Goal: Task Accomplishment & Management: Complete application form

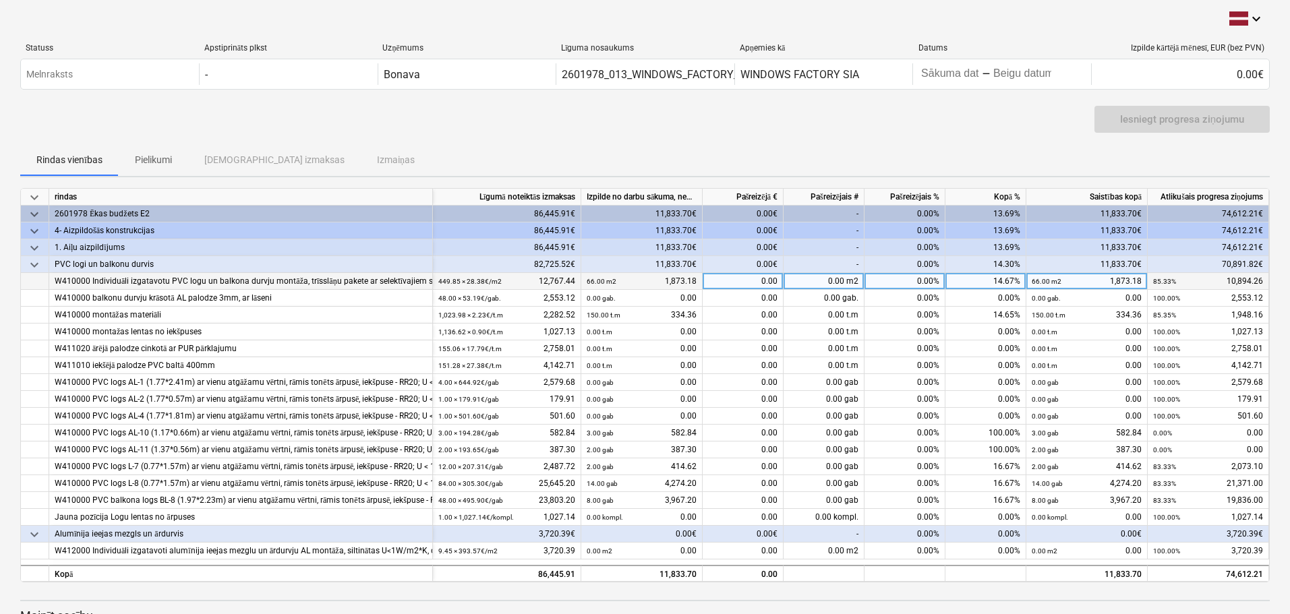
drag, startPoint x: 715, startPoint y: 278, endPoint x: 763, endPoint y: 280, distance: 47.9
click at [763, 280] on div "0.00" at bounding box center [743, 281] width 81 height 17
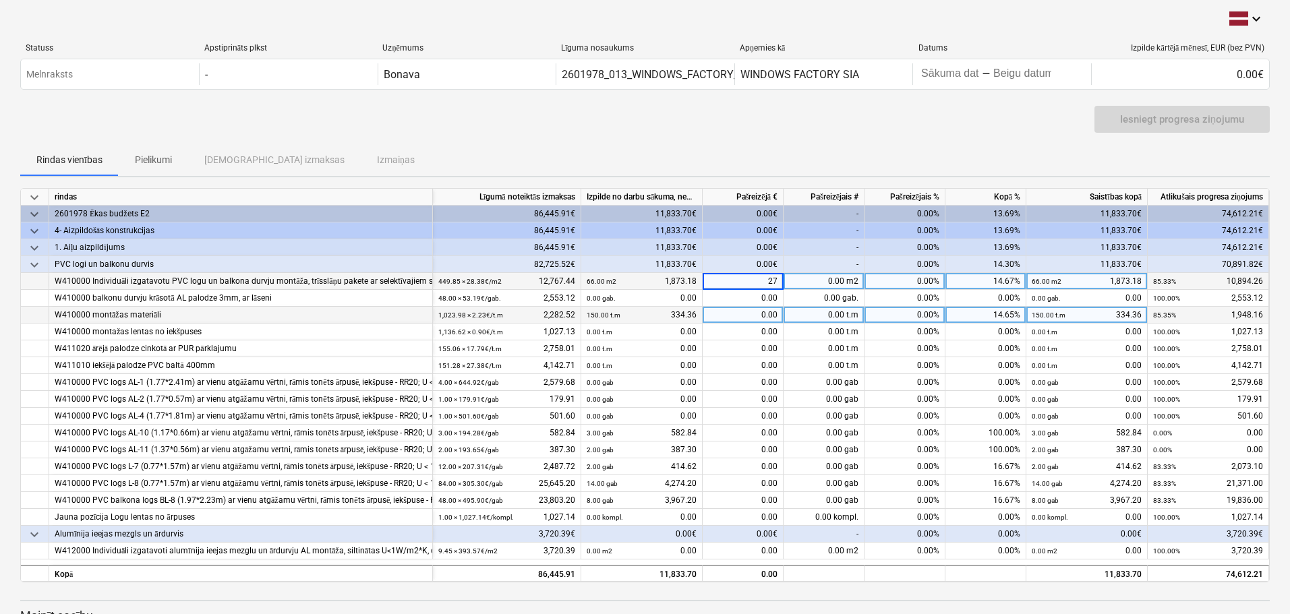
type input "270"
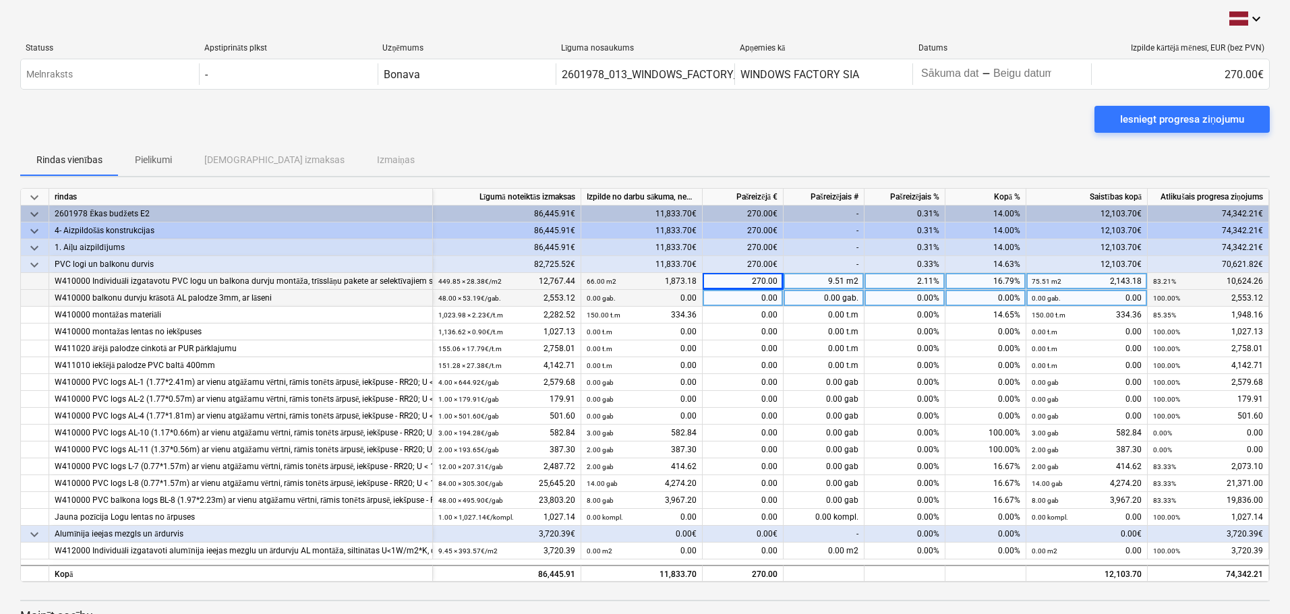
click at [764, 299] on div "0.00" at bounding box center [743, 298] width 81 height 17
click at [827, 280] on div "9.51 m2" at bounding box center [823, 281] width 81 height 17
type input "250"
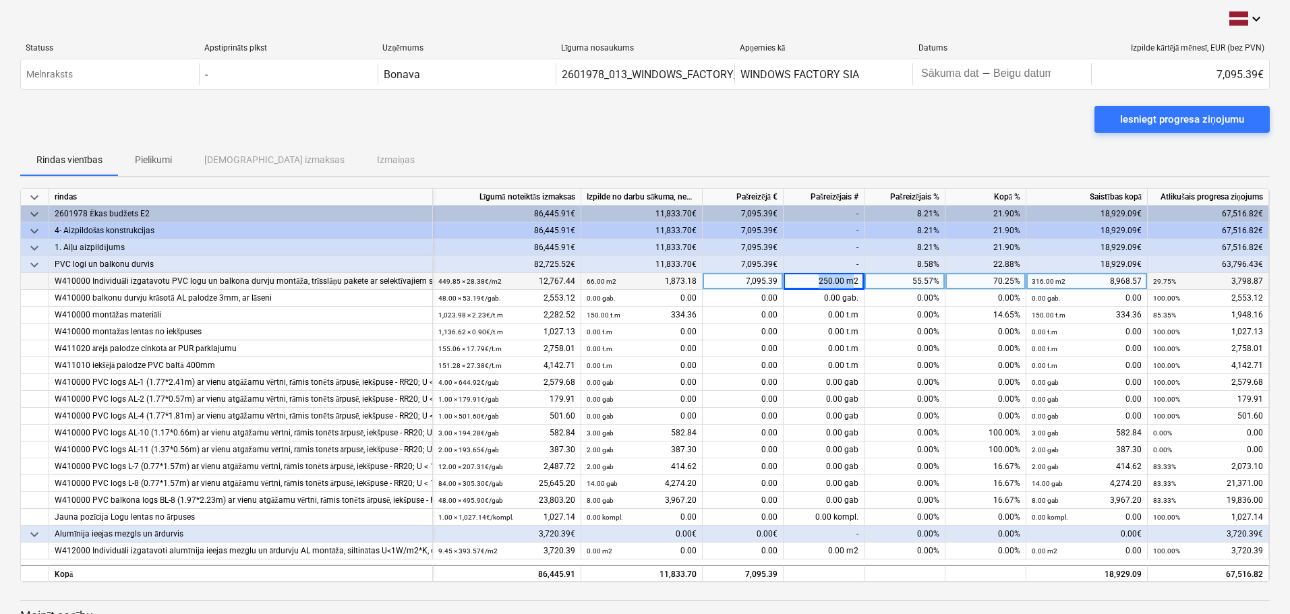
drag, startPoint x: 813, startPoint y: 281, endPoint x: 853, endPoint y: 282, distance: 39.8
click at [853, 282] on div "250.00 m2" at bounding box center [823, 281] width 81 height 17
type input "300"
drag, startPoint x: 816, startPoint y: 278, endPoint x: 839, endPoint y: 280, distance: 23.7
click at [839, 280] on div "300.00 m2" at bounding box center [823, 281] width 81 height 17
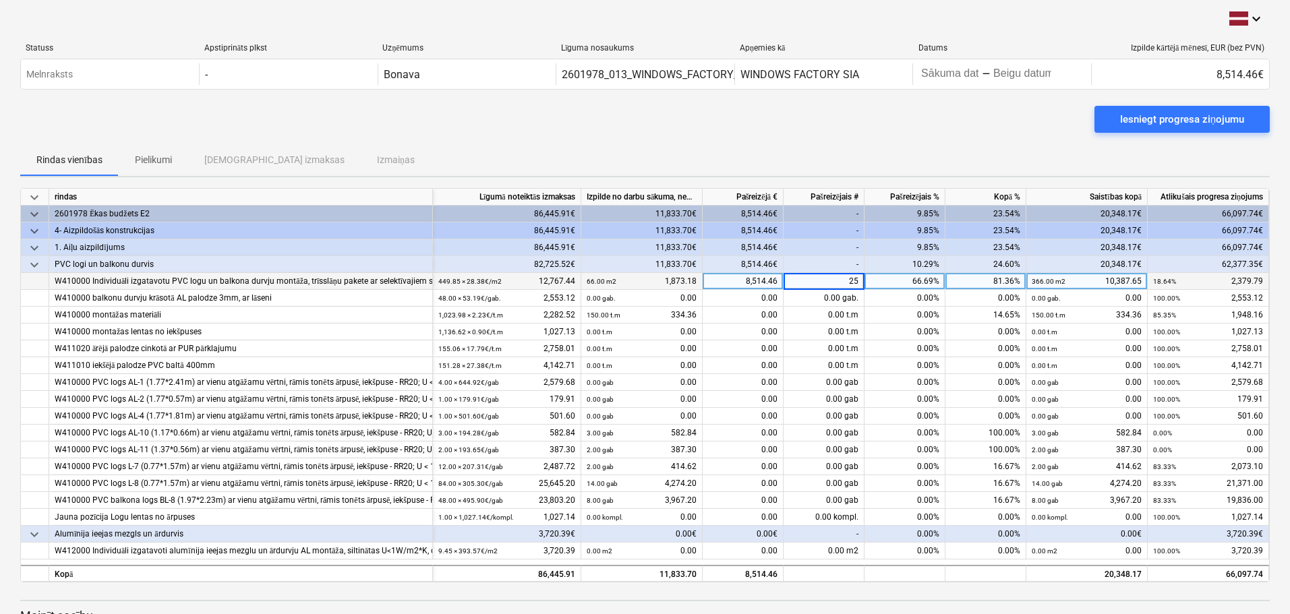
type input "250"
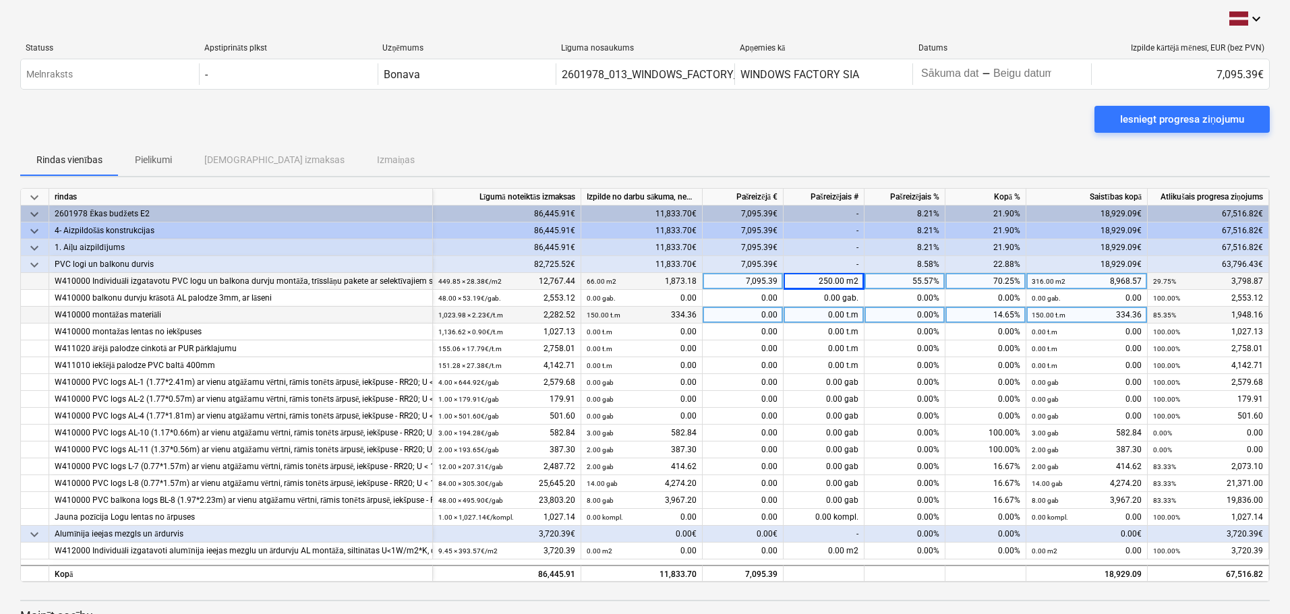
click at [829, 318] on div "0.00 t.m" at bounding box center [823, 315] width 81 height 17
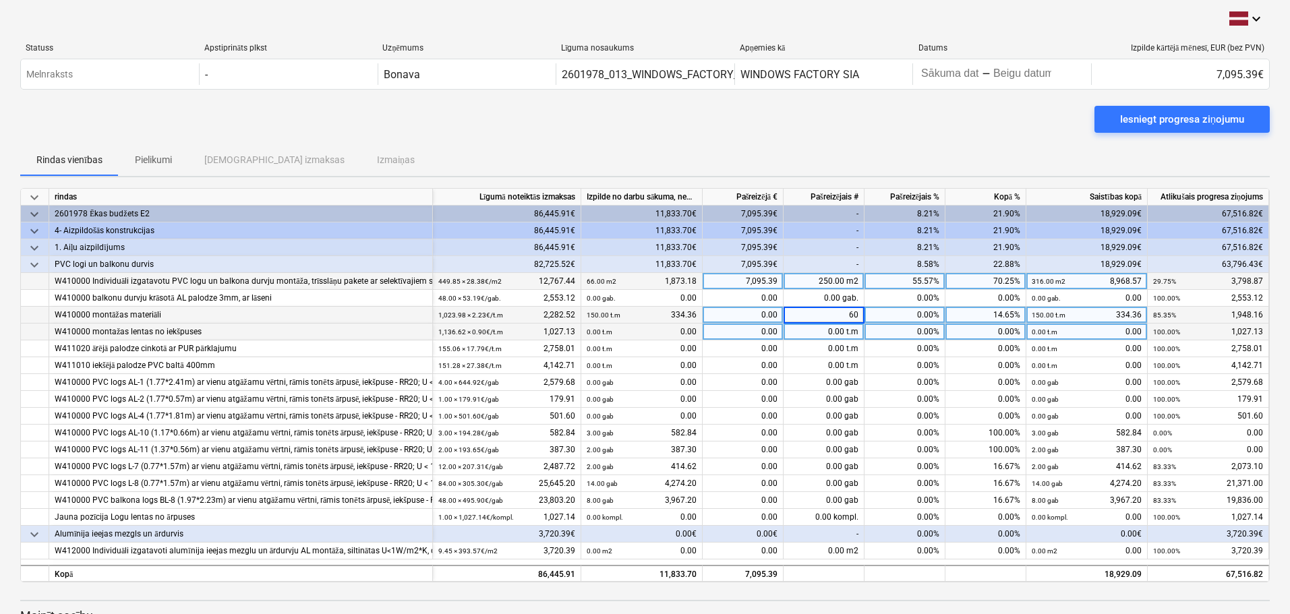
type input "600"
click at [825, 331] on div "0.00 t.m" at bounding box center [823, 332] width 81 height 17
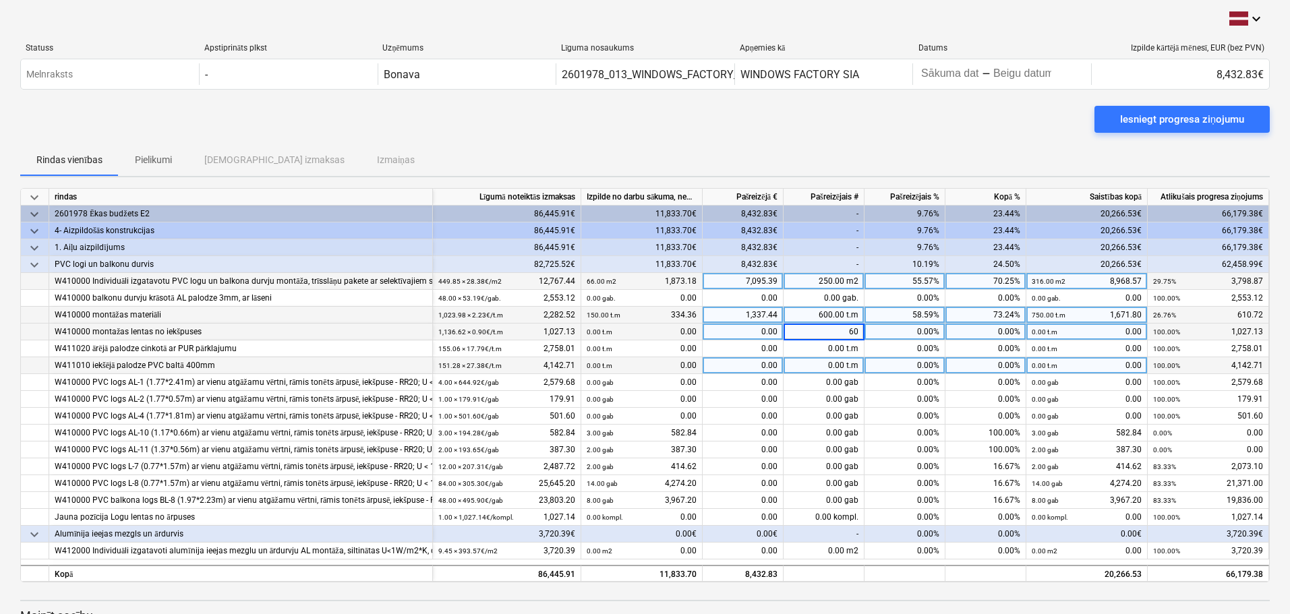
type input "600"
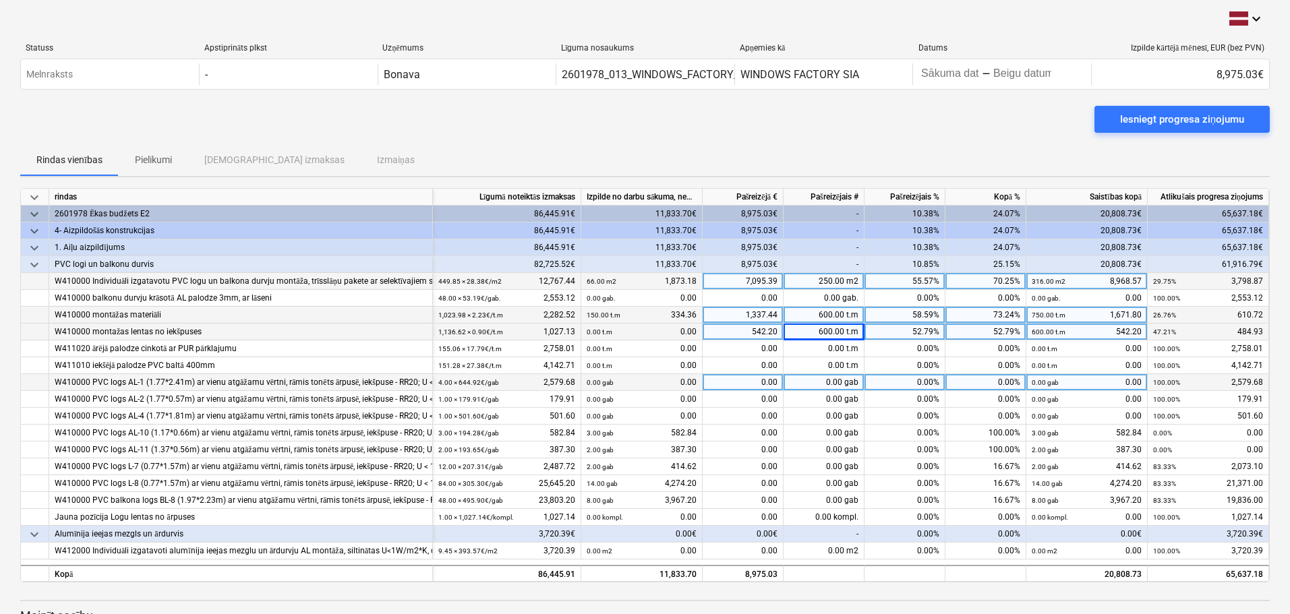
click at [829, 382] on div "0.00 gab" at bounding box center [823, 382] width 81 height 17
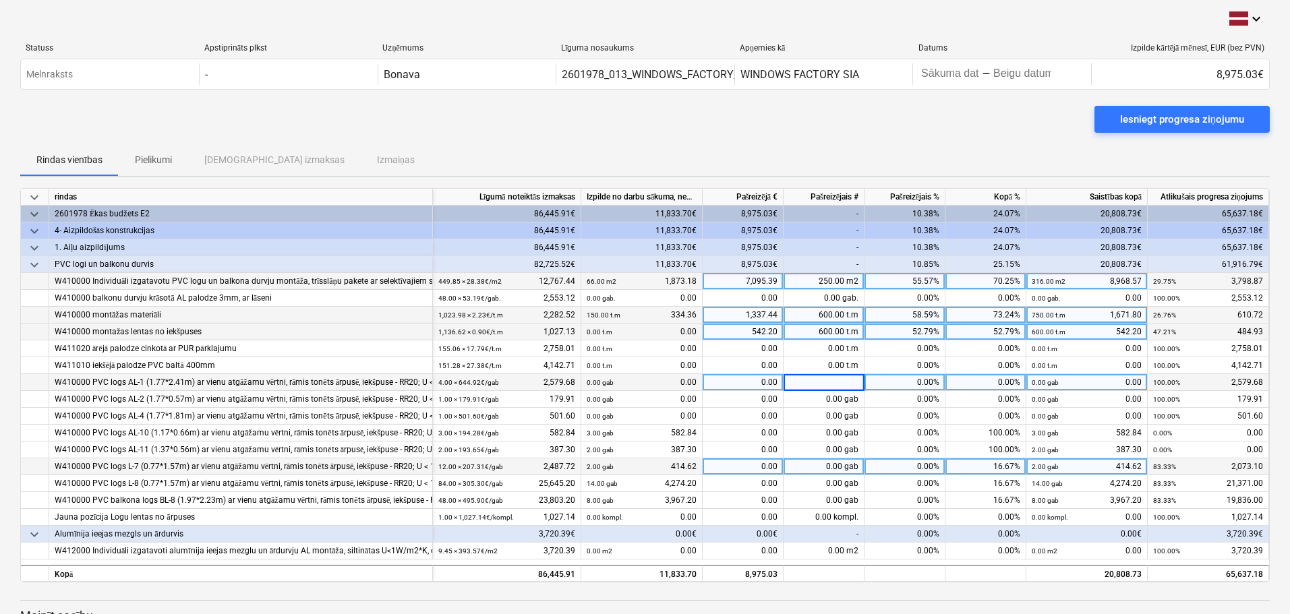
type input "4"
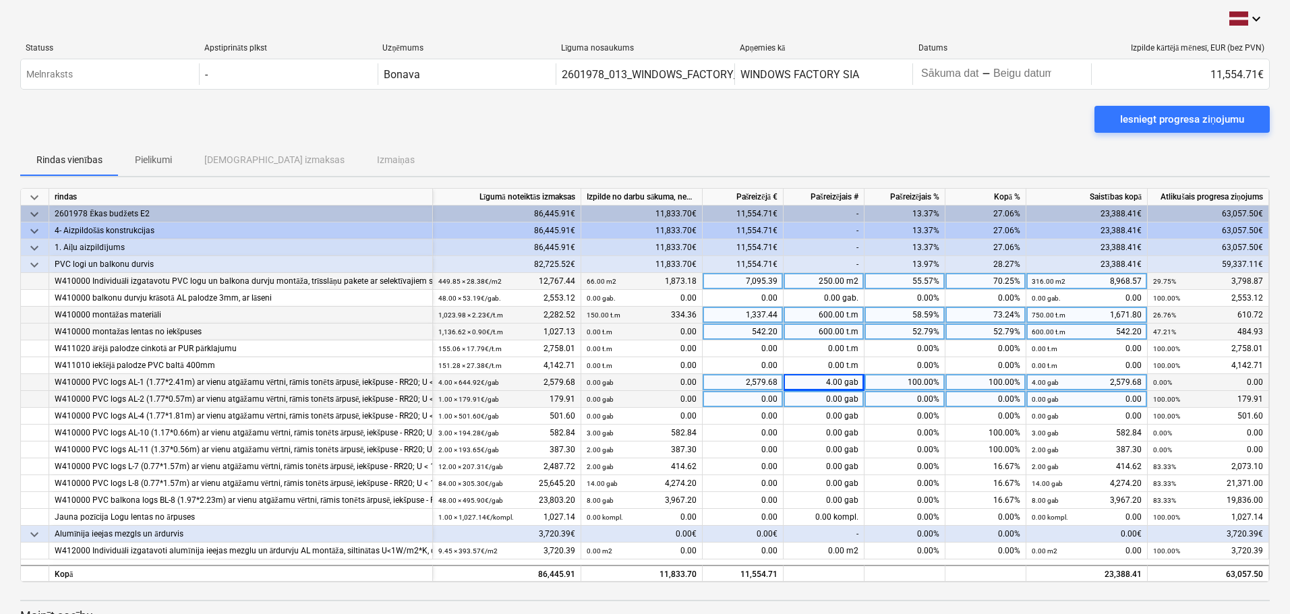
click at [829, 396] on div "0.00 gab" at bounding box center [823, 399] width 81 height 17
type input "1"
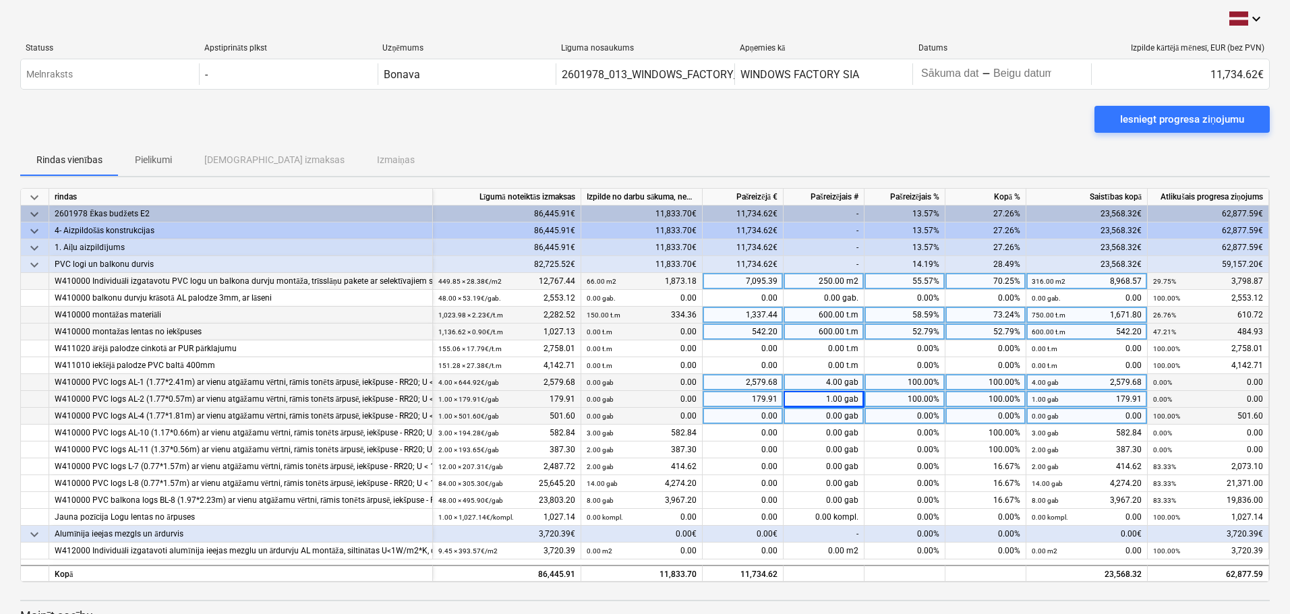
click at [831, 414] on div "0.00 gab" at bounding box center [823, 416] width 81 height 17
type input "1"
drag, startPoint x: 755, startPoint y: 102, endPoint x: 740, endPoint y: 115, distance: 20.1
click at [755, 102] on div "Statuss Apstiprināts plkst Uzņēmums Līguma nosaukums Apņemies kā Datums Izpilde…" at bounding box center [644, 68] width 1249 height 73
drag, startPoint x: 829, startPoint y: 380, endPoint x: 830, endPoint y: 394, distance: 14.8
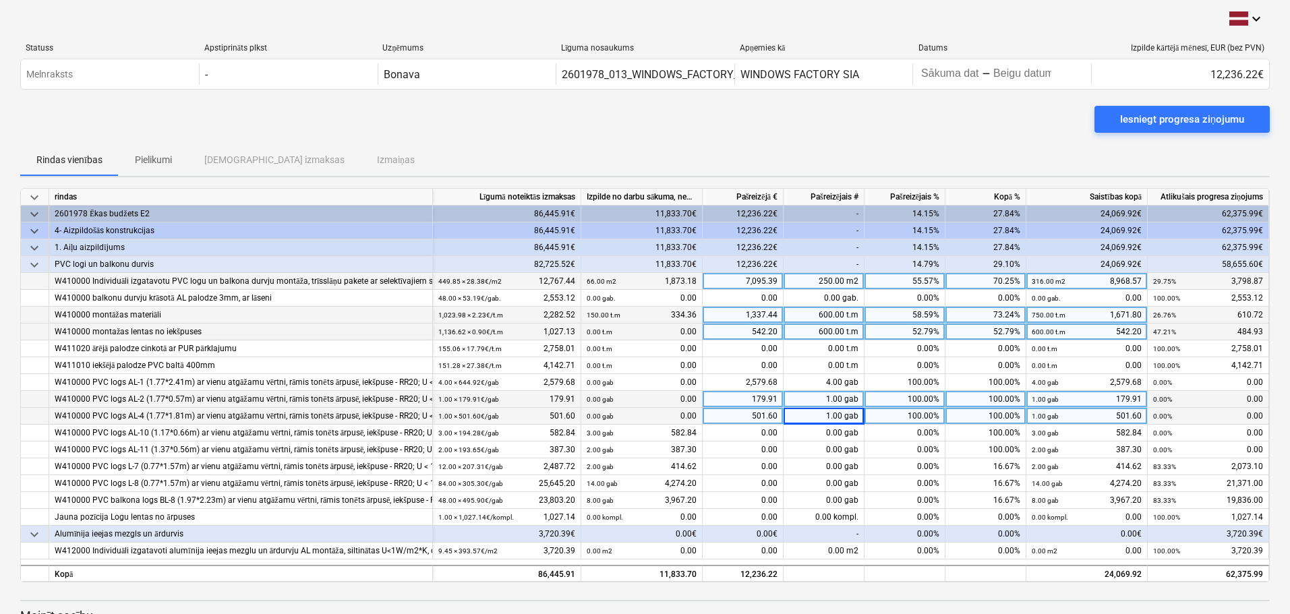
click at [829, 380] on div "4.00 gab" at bounding box center [823, 382] width 81 height 17
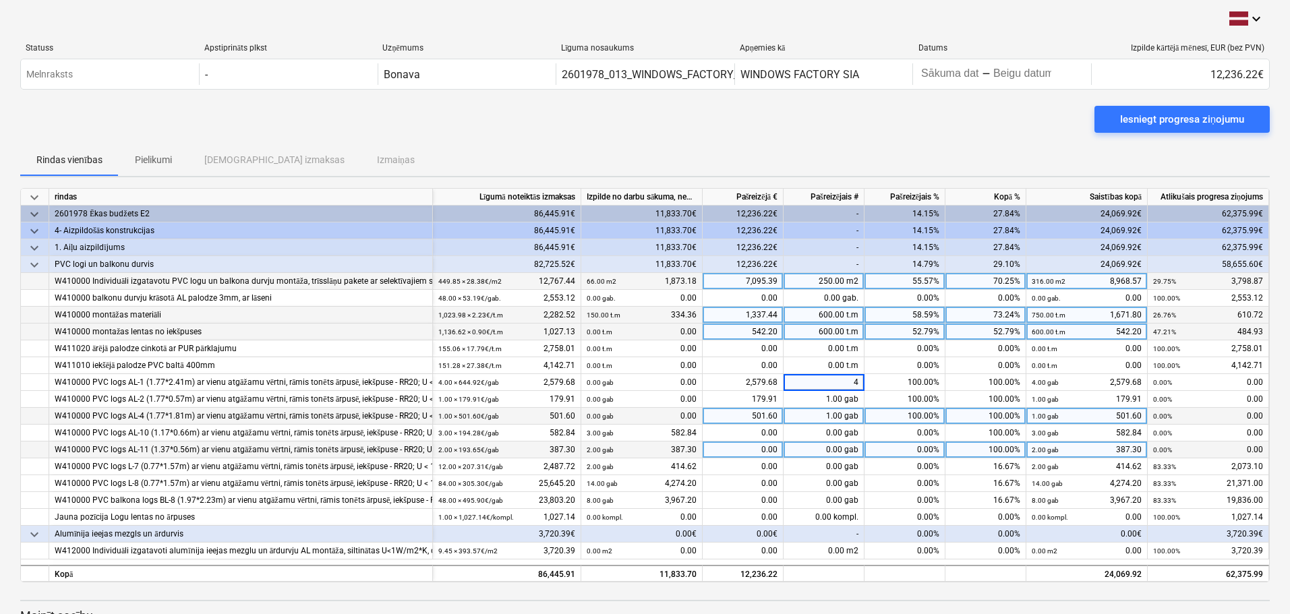
type input "0"
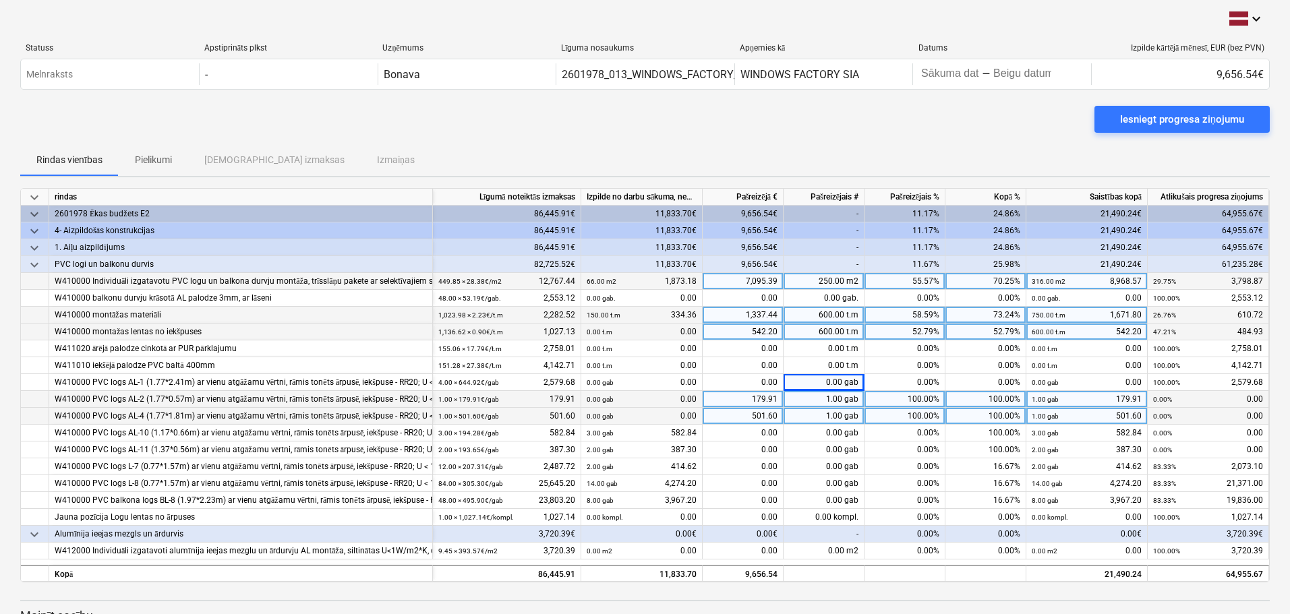
click at [826, 396] on div "1.00 gab" at bounding box center [823, 399] width 81 height 17
type input "0"
click at [824, 415] on div "1.00 gab" at bounding box center [823, 416] width 81 height 17
type input "0"
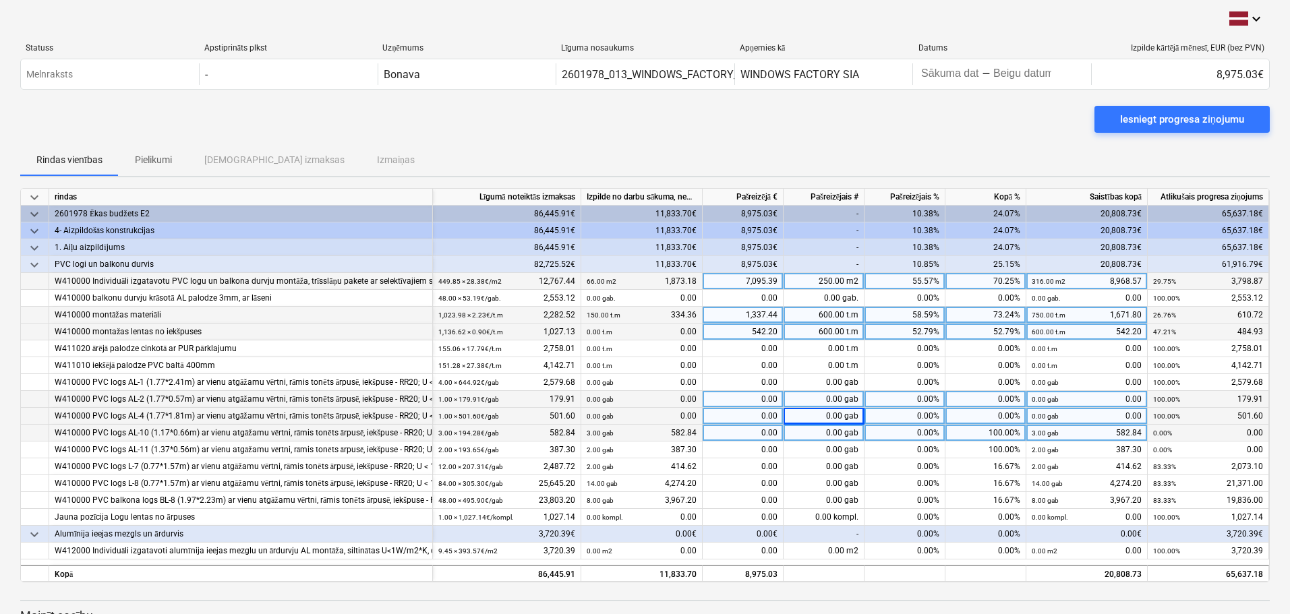
click at [829, 433] on div "0.00 gab" at bounding box center [823, 433] width 81 height 17
type input "3"
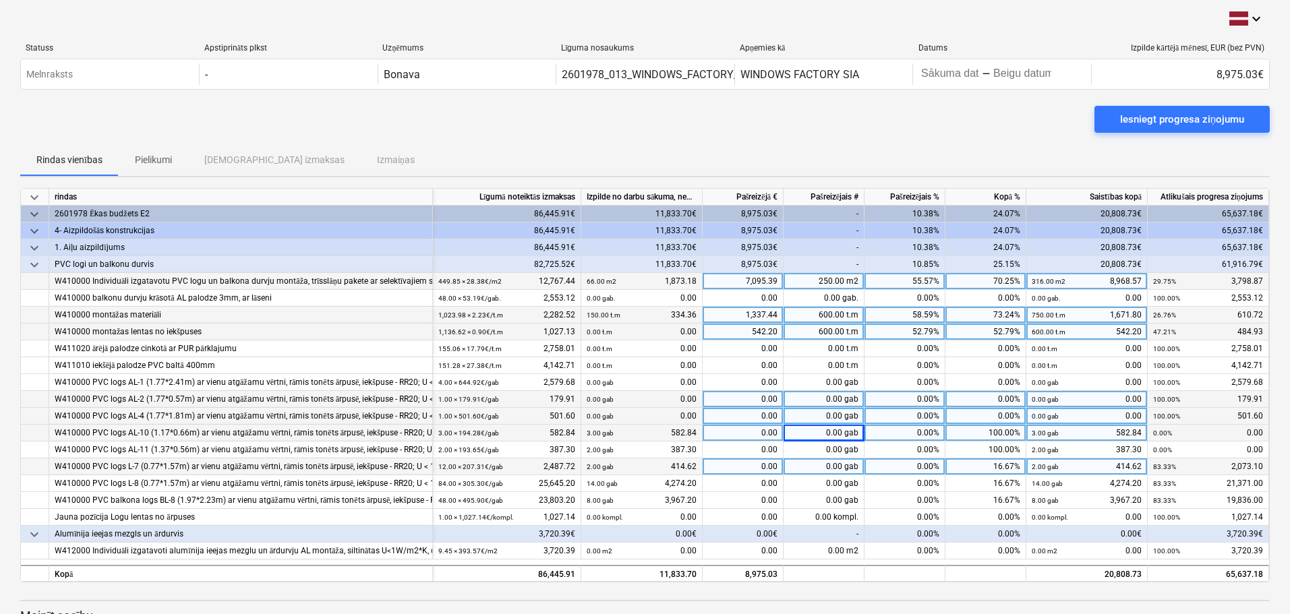
click at [823, 462] on div "0.00 gab" at bounding box center [823, 466] width 81 height 17
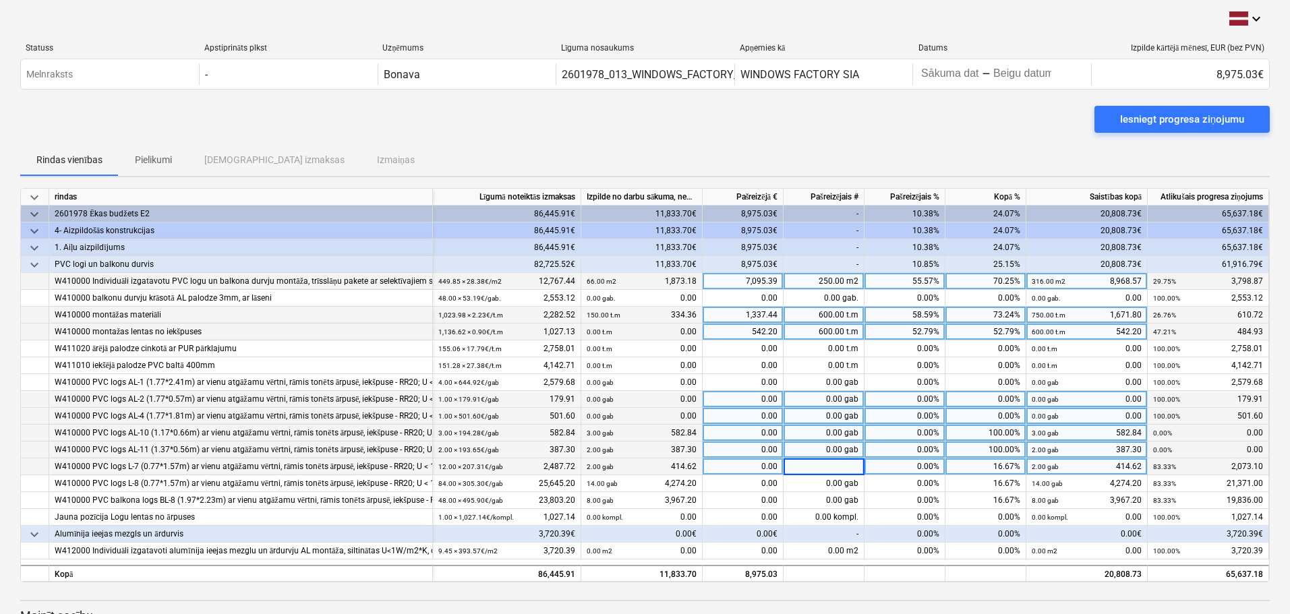
type input "8"
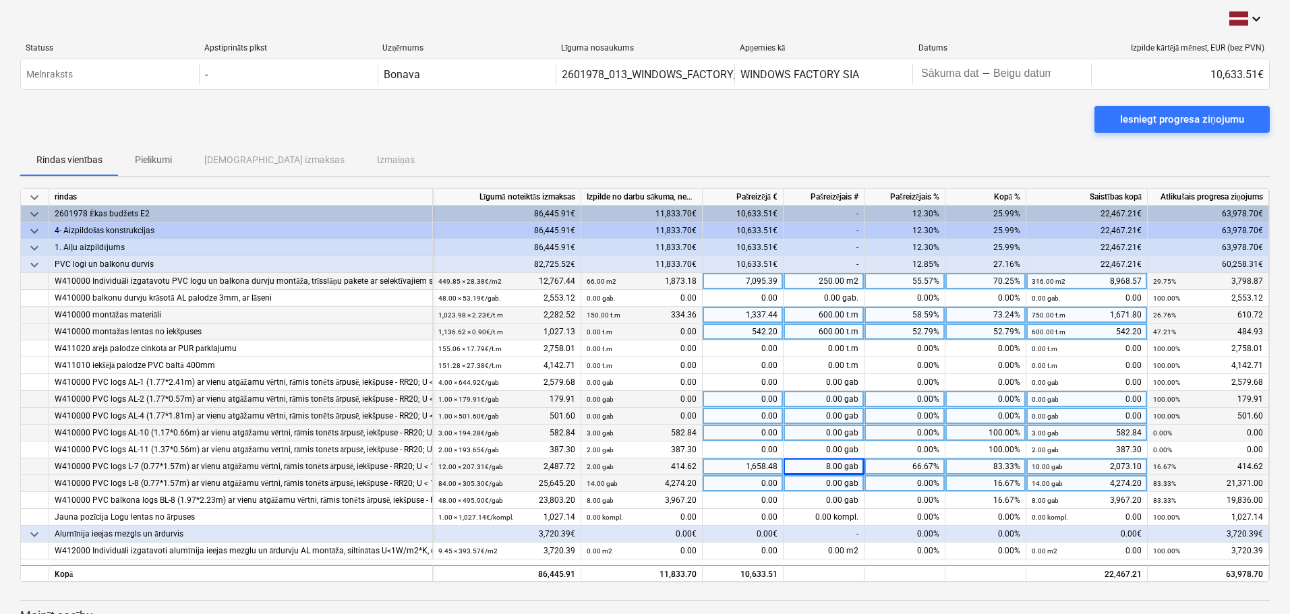
click at [819, 484] on div "0.00 gab" at bounding box center [823, 483] width 81 height 17
type input "56"
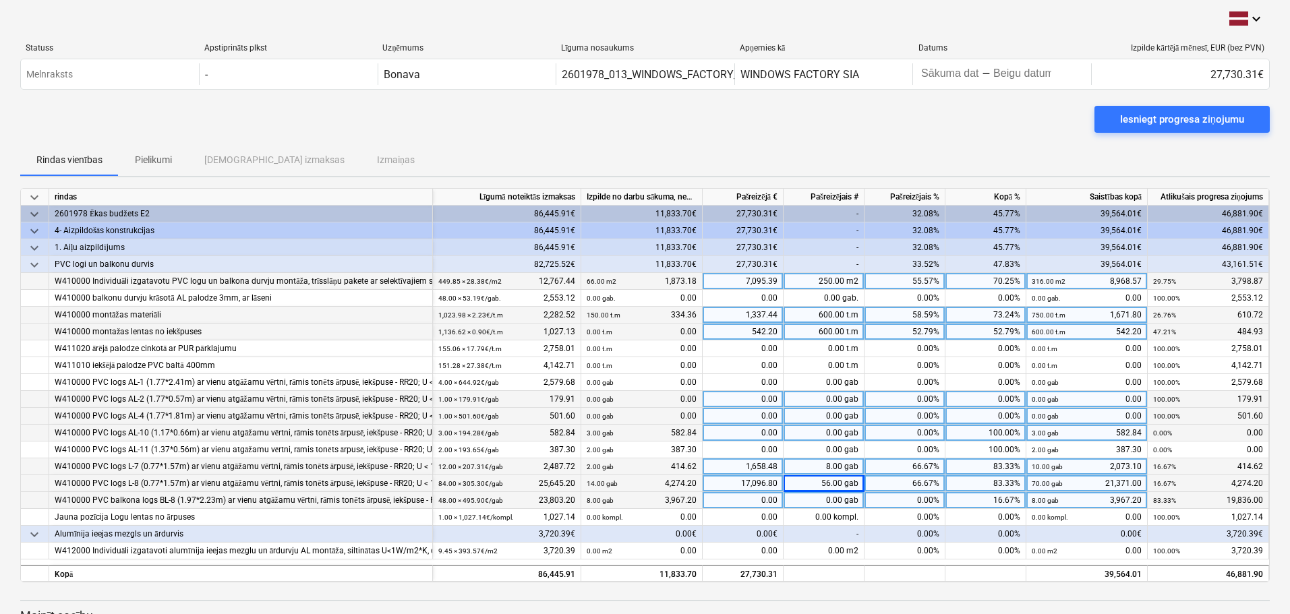
click at [823, 500] on div "0.00 gab" at bounding box center [823, 500] width 81 height 17
type input "32"
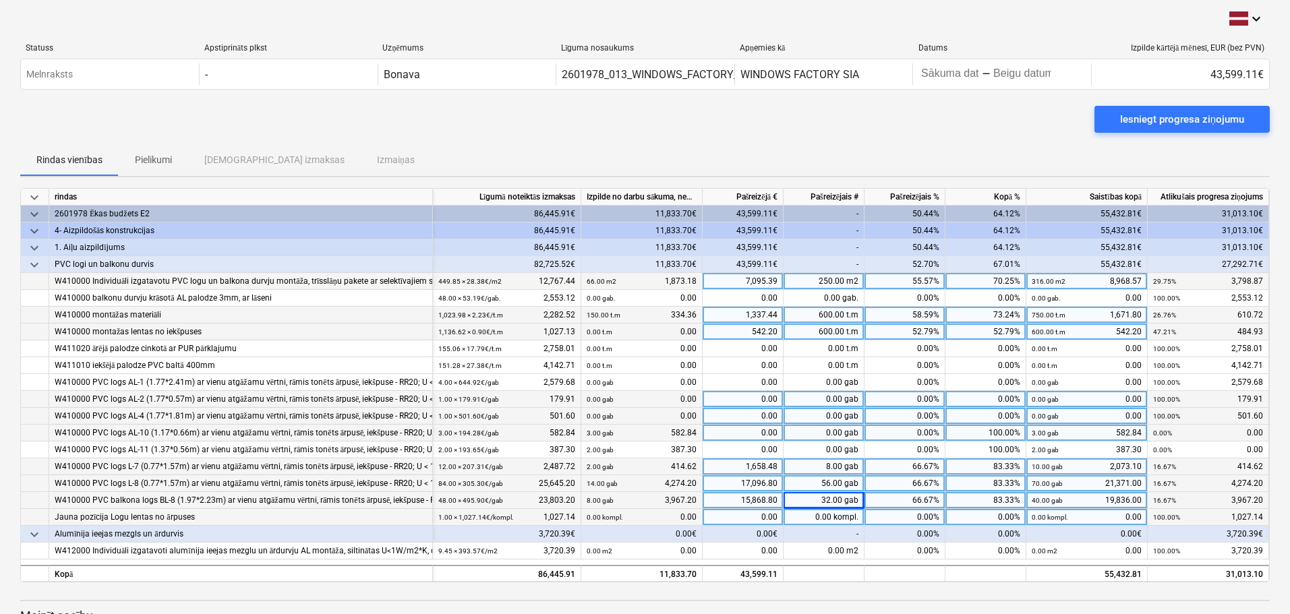
click at [811, 516] on div "0.00 kompl." at bounding box center [823, 517] width 81 height 17
type input "0,7"
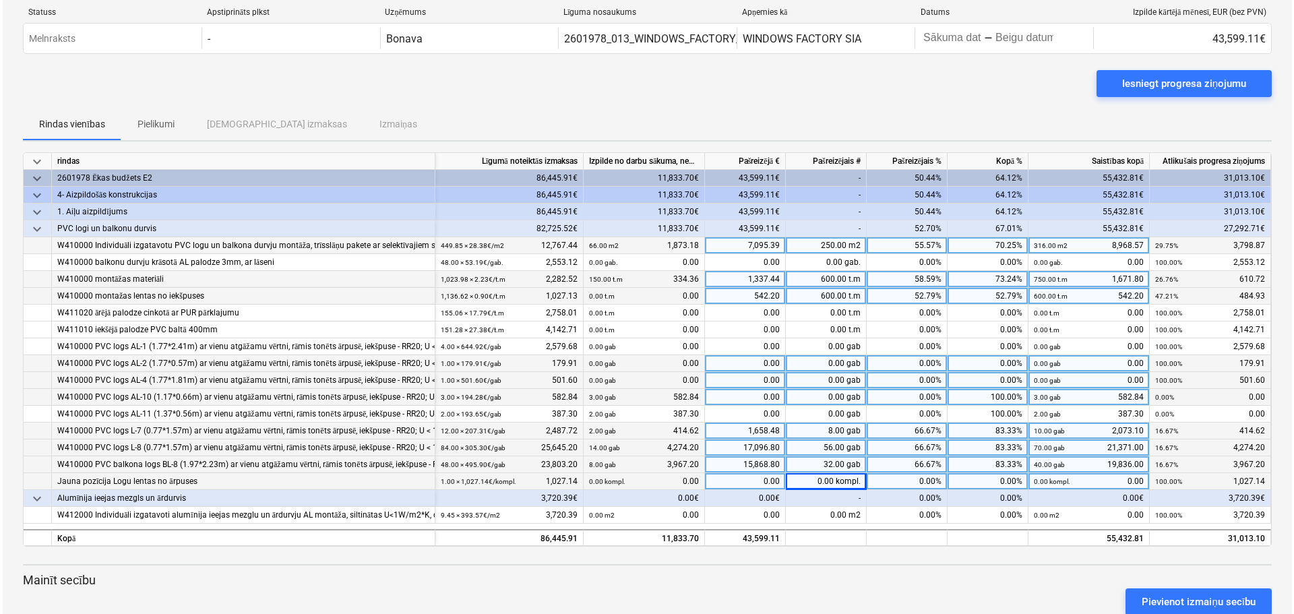
scroll to position [67, 0]
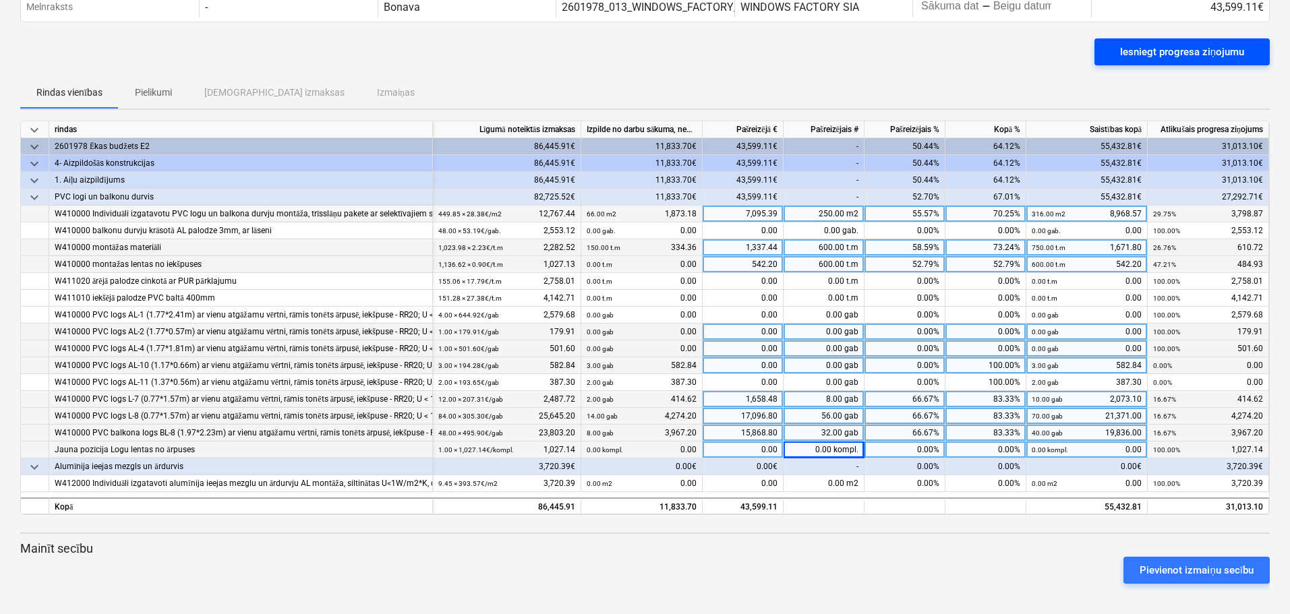
click at [1187, 49] on div "Iesniegt progresa ziņojumu" at bounding box center [1182, 52] width 124 height 18
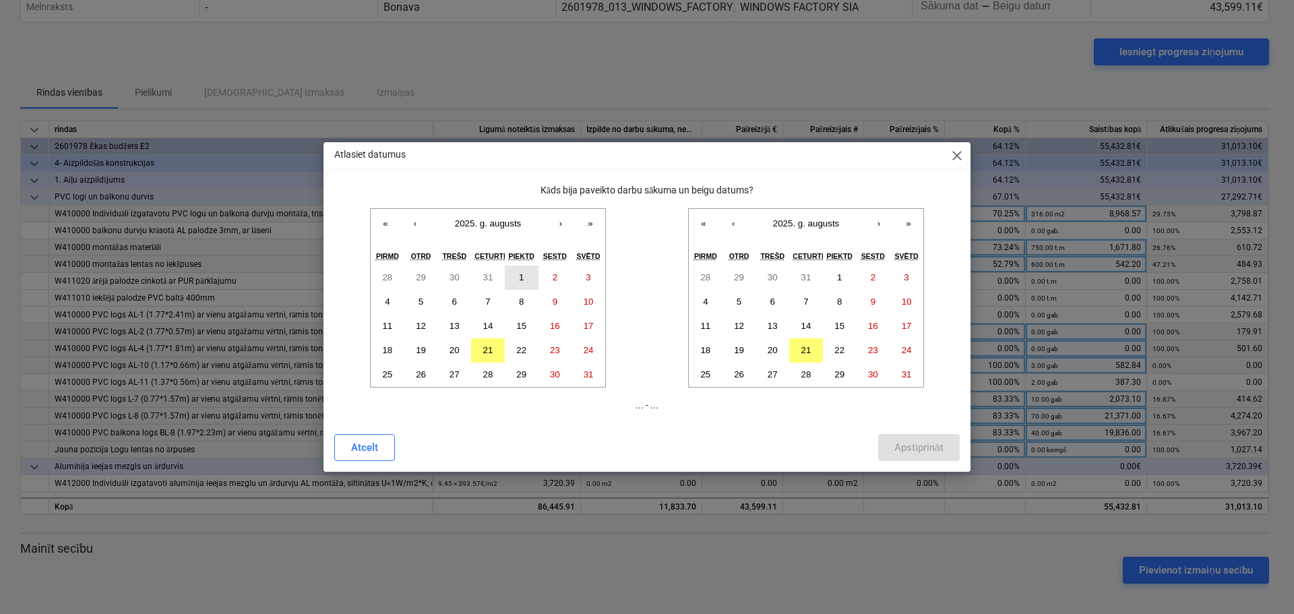
click at [521, 274] on abbr "1" at bounding box center [521, 277] width 5 height 10
click at [807, 349] on abbr "21" at bounding box center [807, 350] width 10 height 10
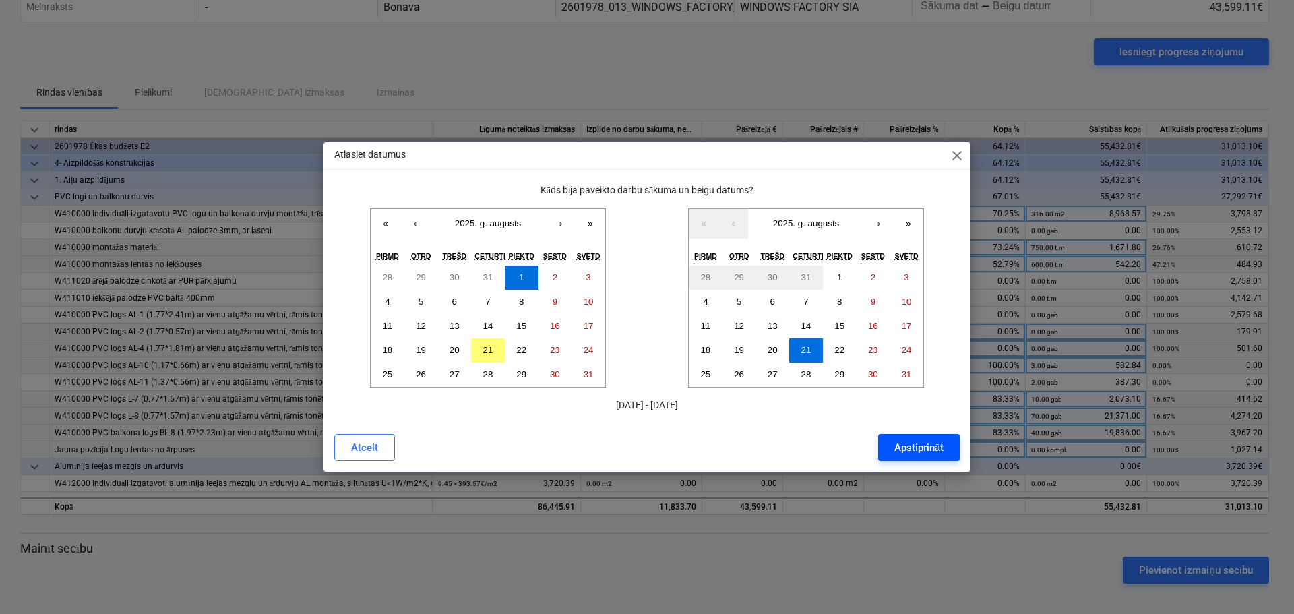
click at [917, 445] on div "Apstiprināt" at bounding box center [919, 448] width 49 height 18
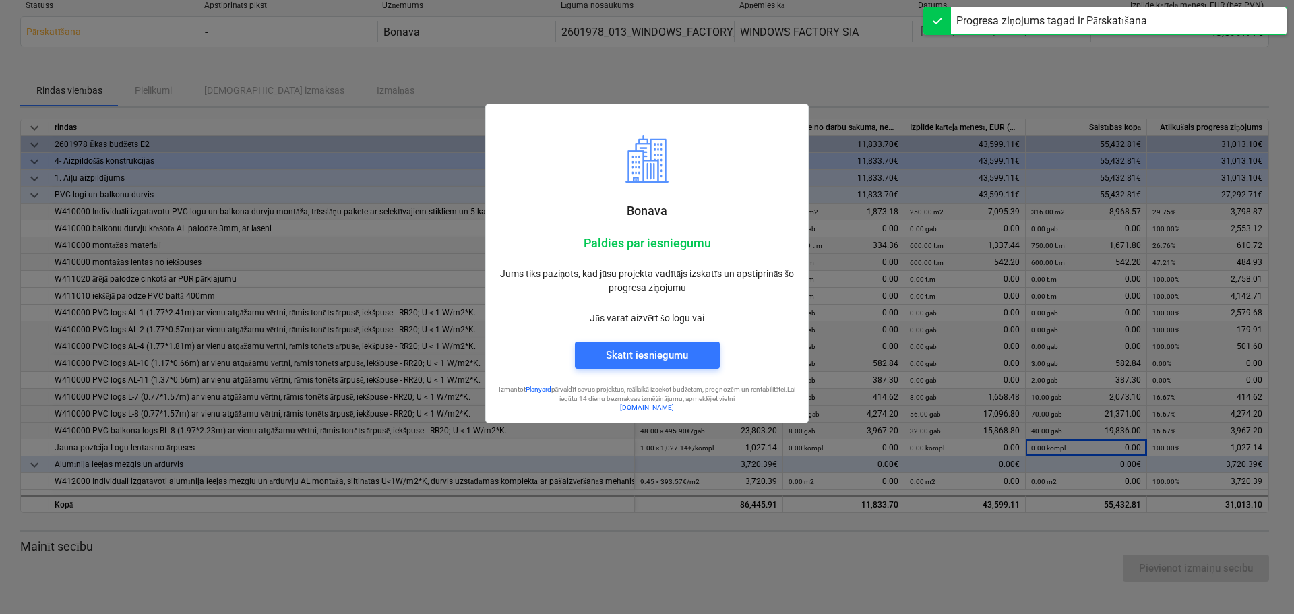
scroll to position [42, 0]
